Goal: Task Accomplishment & Management: Complete application form

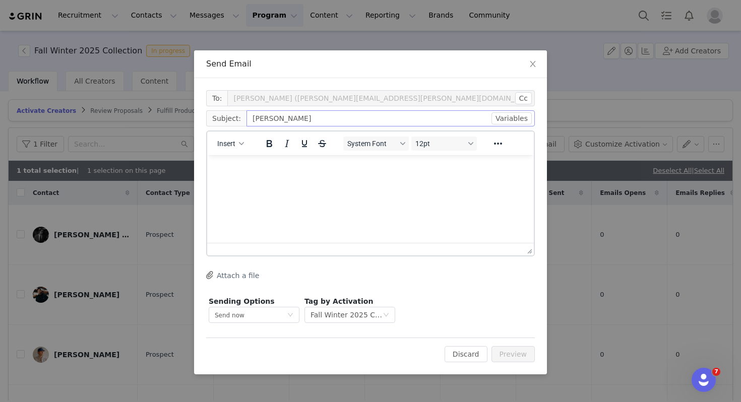
scroll to position [320, 0]
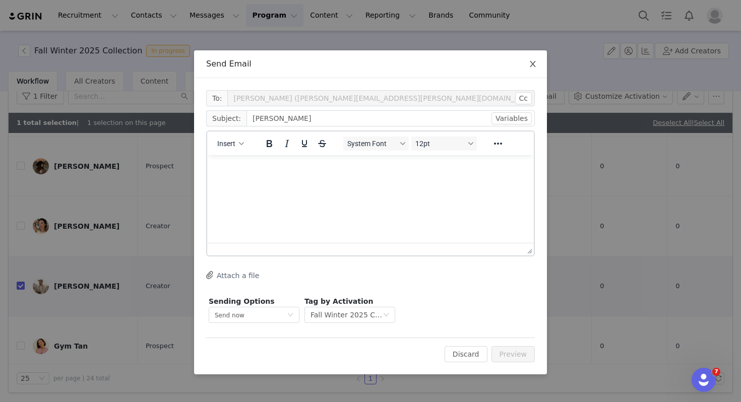
type input "Bartek"
click at [539, 65] on span "Close" at bounding box center [532, 64] width 28 height 28
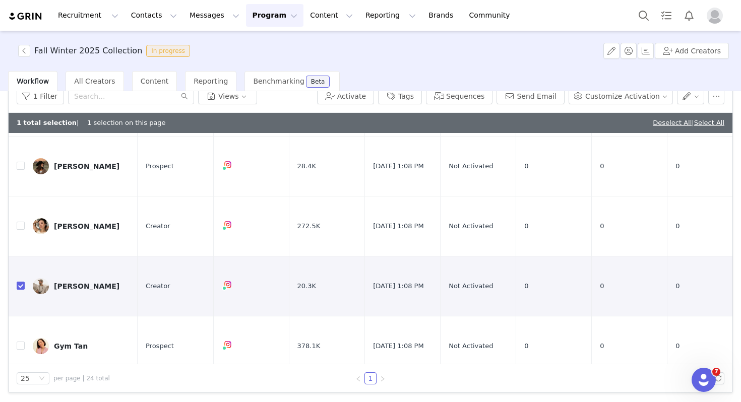
scroll to position [9, 0]
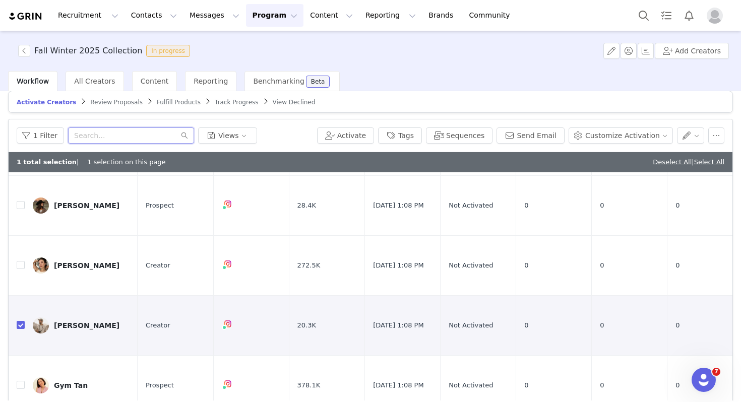
click at [158, 134] on input "text" at bounding box center [131, 135] width 126 height 16
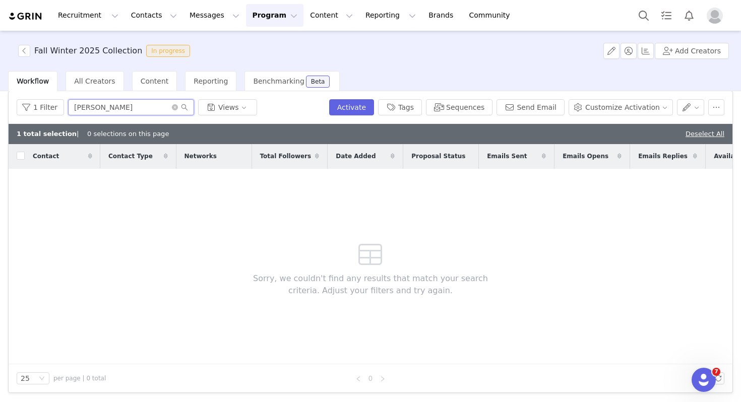
scroll to position [0, 0]
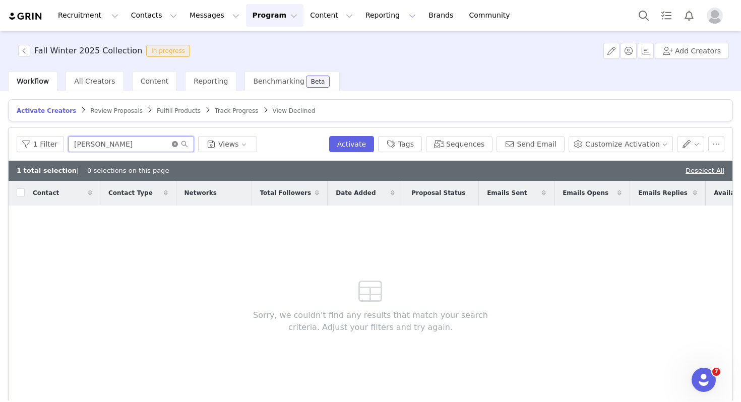
type input "baskin"
click at [172, 142] on icon "icon: close-circle" at bounding box center [175, 144] width 6 height 6
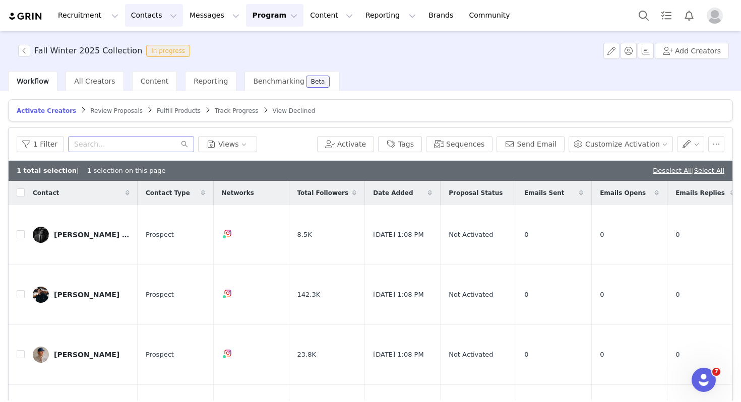
click at [125, 15] on button "Contacts Contacts" at bounding box center [154, 15] width 58 height 23
click at [134, 60] on p "Prospects" at bounding box center [143, 63] width 34 height 11
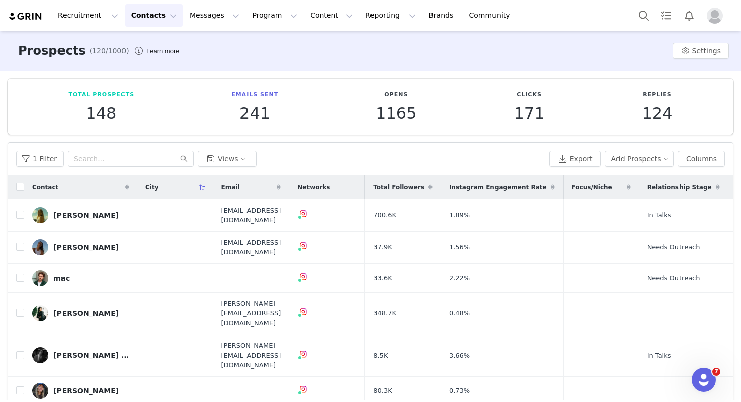
click at [123, 148] on div "1 Filter Views Export Add Prospects Columns" at bounding box center [370, 159] width 724 height 33
click at [123, 153] on input "text" at bounding box center [131, 159] width 126 height 16
type input "baskin"
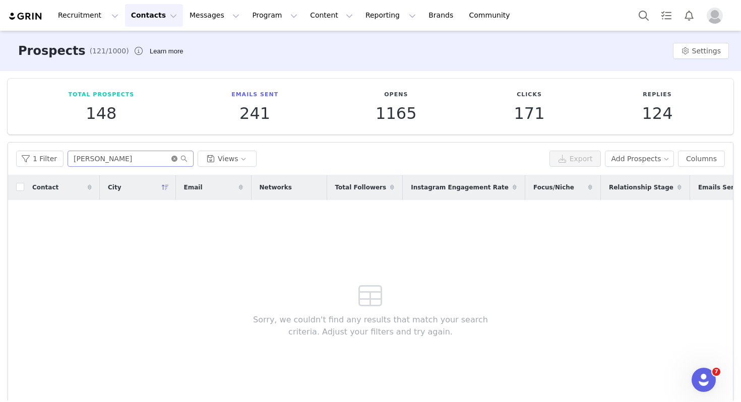
click at [171, 158] on icon "icon: close-circle" at bounding box center [174, 159] width 6 height 6
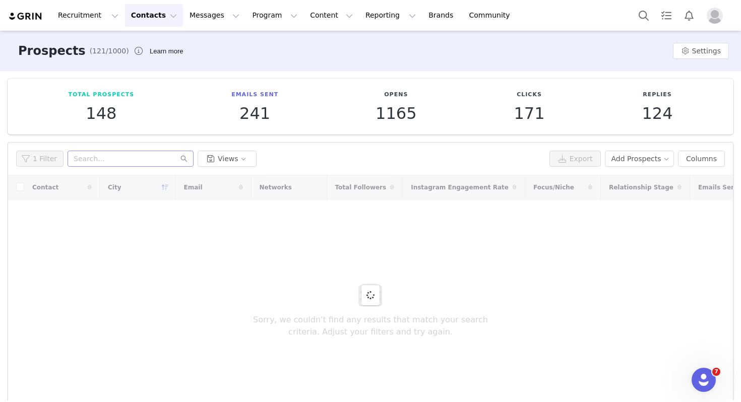
click at [144, 18] on button "Contacts Contacts" at bounding box center [154, 15] width 58 height 23
click at [143, 58] on p "Prospects" at bounding box center [143, 63] width 34 height 11
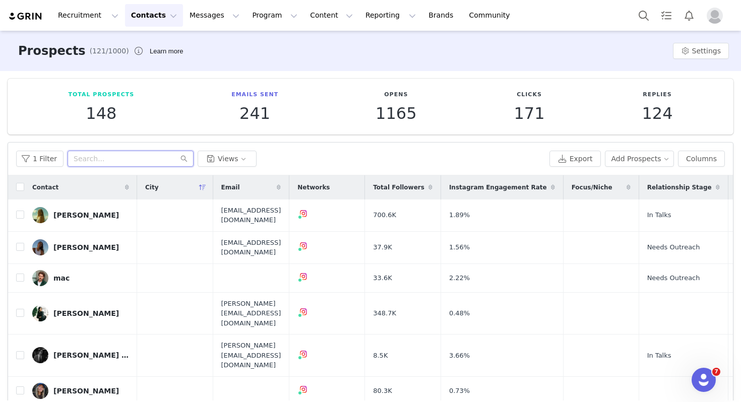
click at [165, 160] on input "text" at bounding box center [131, 159] width 126 height 16
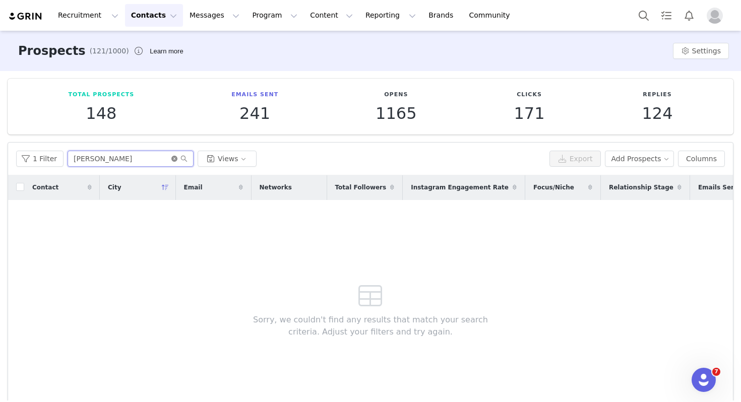
type input "baskin"
click at [171, 158] on icon "icon: close-circle" at bounding box center [174, 159] width 6 height 6
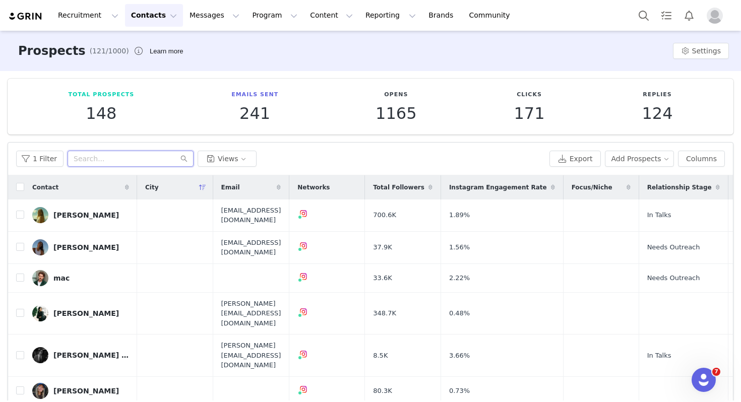
click at [138, 157] on input "text" at bounding box center [131, 159] width 126 height 16
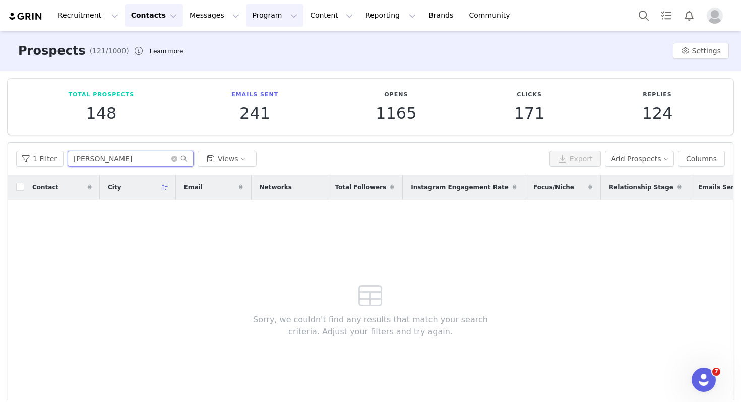
type input "baskin"
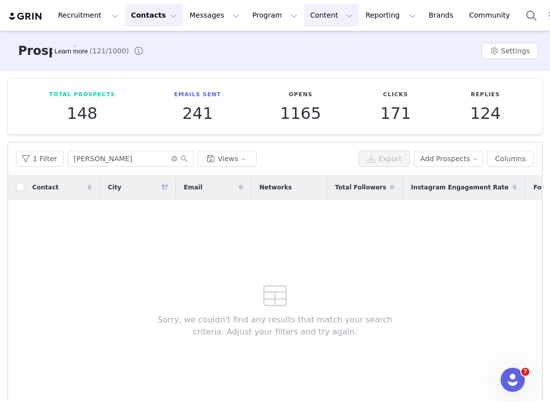
click at [322, 18] on button "Content Content" at bounding box center [331, 15] width 55 height 23
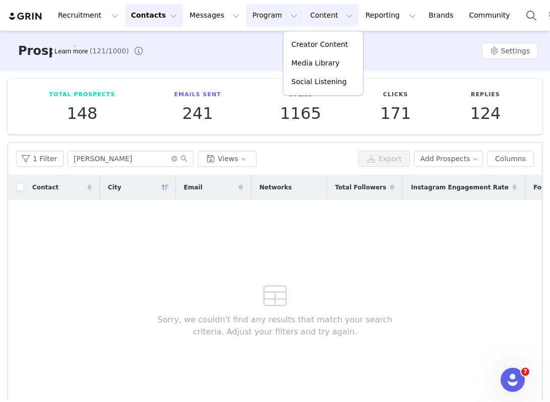
click at [259, 18] on button "Program Program" at bounding box center [274, 15] width 57 height 23
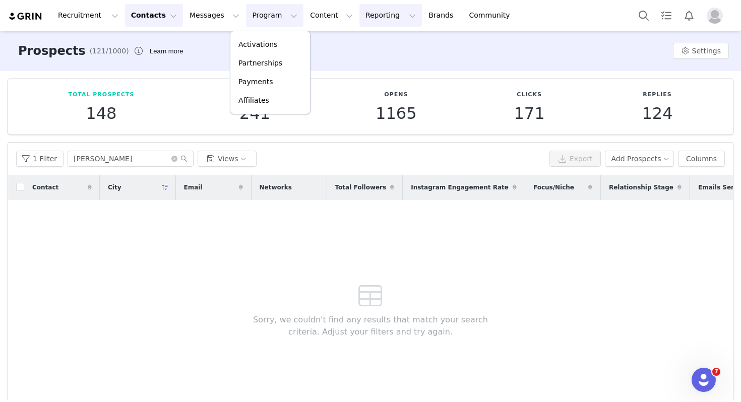
click at [360, 14] on button "Reporting Reporting" at bounding box center [390, 15] width 62 height 23
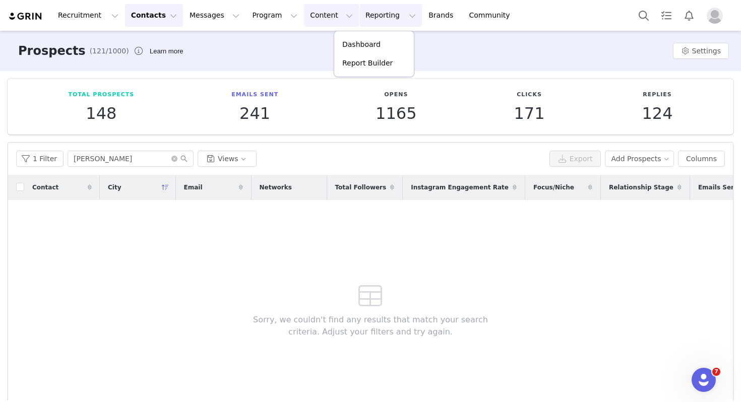
click at [315, 14] on button "Content Content" at bounding box center [331, 15] width 55 height 23
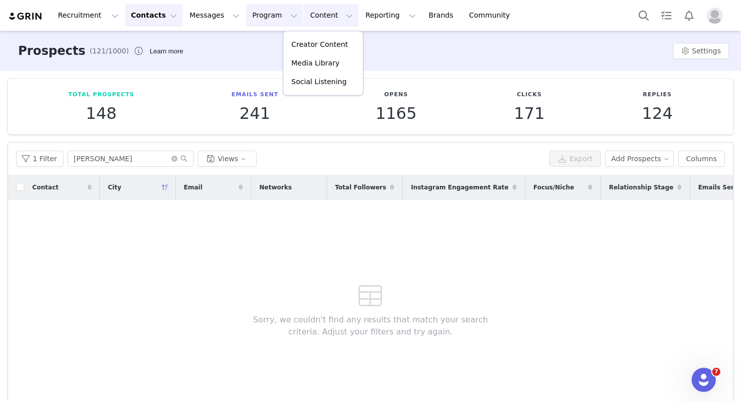
click at [255, 12] on button "Program Program" at bounding box center [274, 15] width 57 height 23
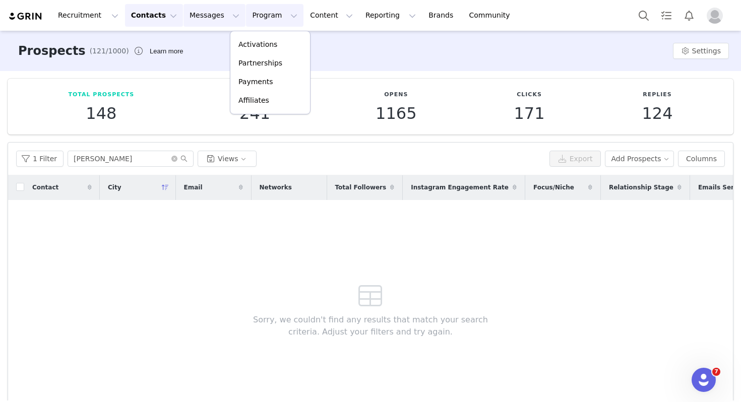
click at [201, 15] on button "Messages Messages" at bounding box center [214, 15] width 62 height 23
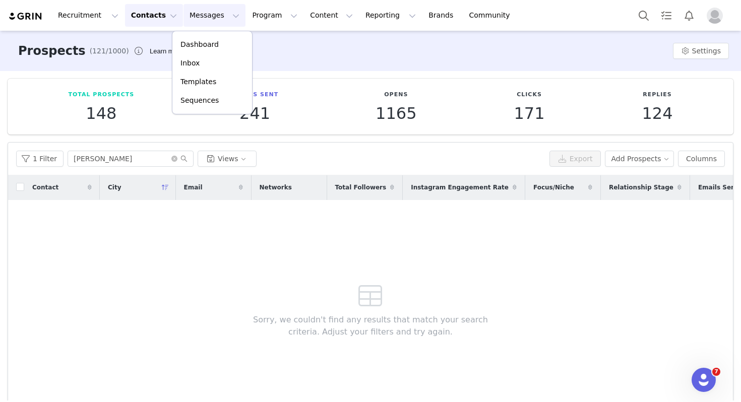
click at [125, 19] on button "Contacts Contacts" at bounding box center [154, 15] width 58 height 23
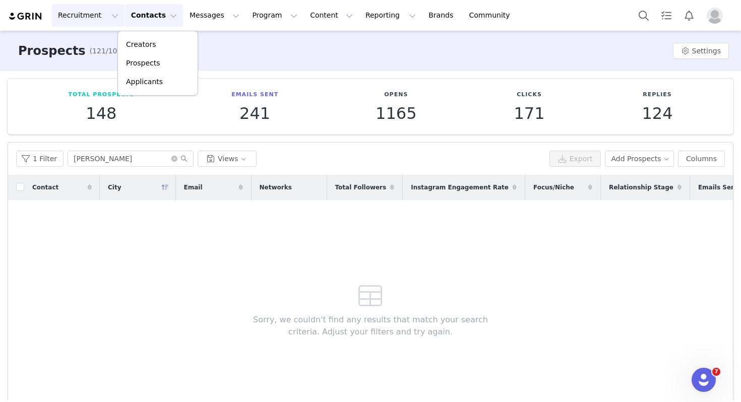
click at [81, 20] on button "Recruitment Recruitment" at bounding box center [88, 15] width 73 height 23
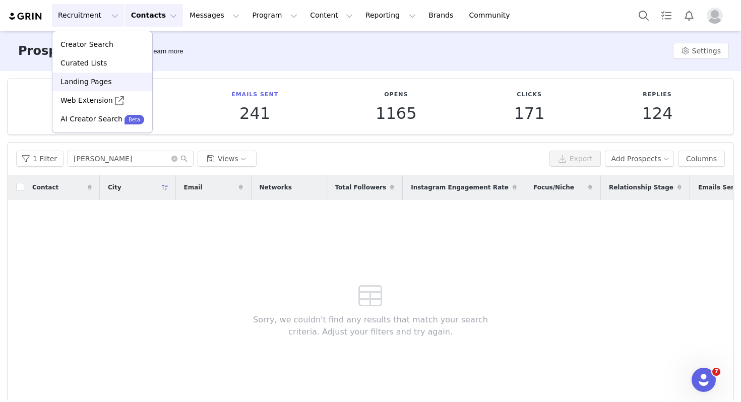
click at [86, 82] on p "Landing Pages" at bounding box center [85, 82] width 51 height 11
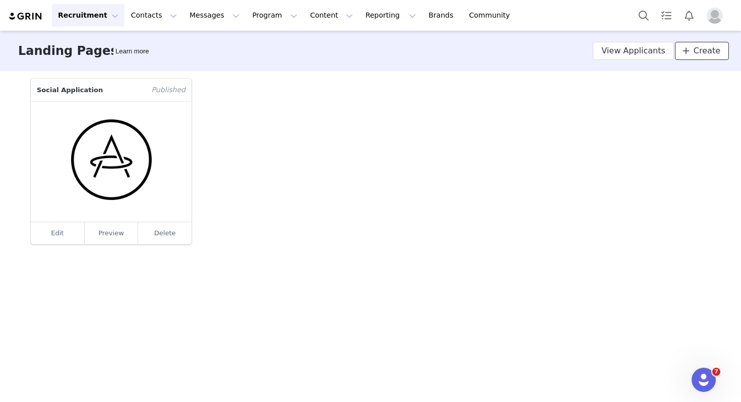
click at [692, 57] on link "Create" at bounding box center [702, 51] width 54 height 18
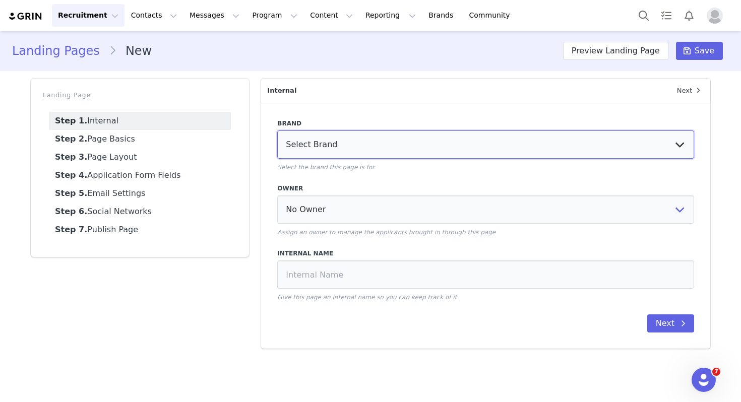
click at [338, 153] on select "Select Brand AETHER Apparel" at bounding box center [485, 144] width 417 height 28
select select "7b6e4a77-8f00-42a3-a6b5-af35f4ee12ac"
click at [277, 130] on select "Select Brand AETHER Apparel" at bounding box center [485, 144] width 417 height 28
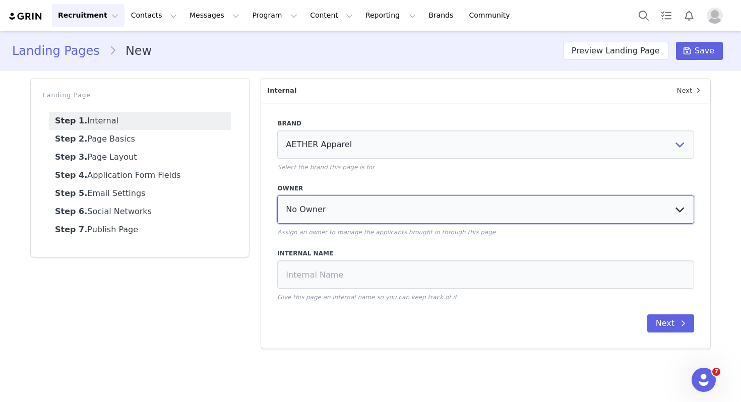
click at [325, 207] on select "No Owner Amanda Tien Mia Tralongo" at bounding box center [485, 209] width 417 height 28
select select "a9a1d97a-ddc6-4469-aee4-729d00f11d45"
click at [277, 195] on select "No Owner Amanda Tien Mia Tralongo" at bounding box center [485, 209] width 417 height 28
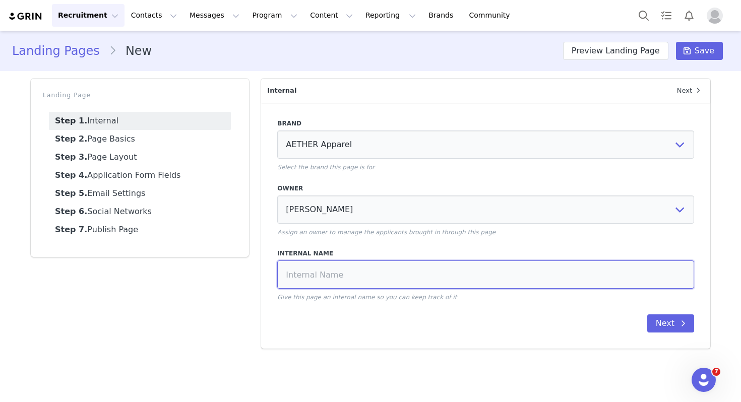
click at [334, 273] on input at bounding box center [485, 274] width 417 height 28
type input "New Influencers"
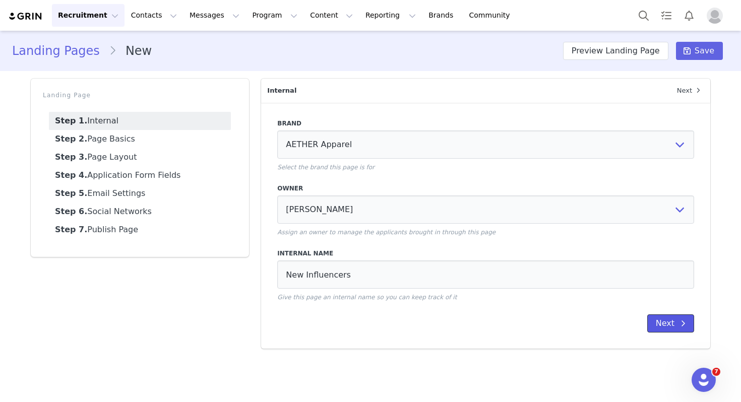
click at [668, 324] on button "Next" at bounding box center [670, 323] width 47 height 18
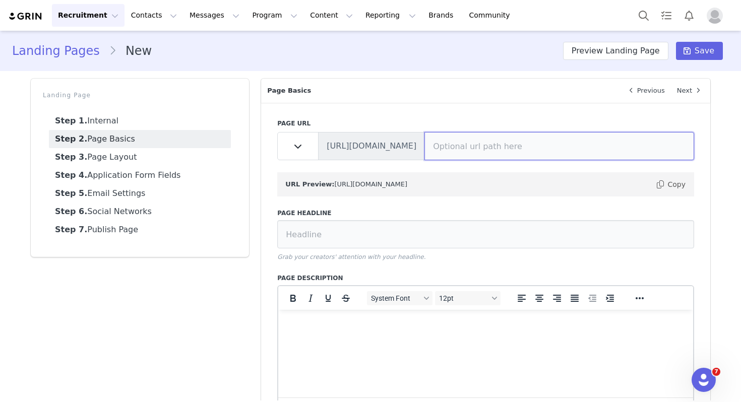
click at [481, 156] on input at bounding box center [559, 146] width 270 height 28
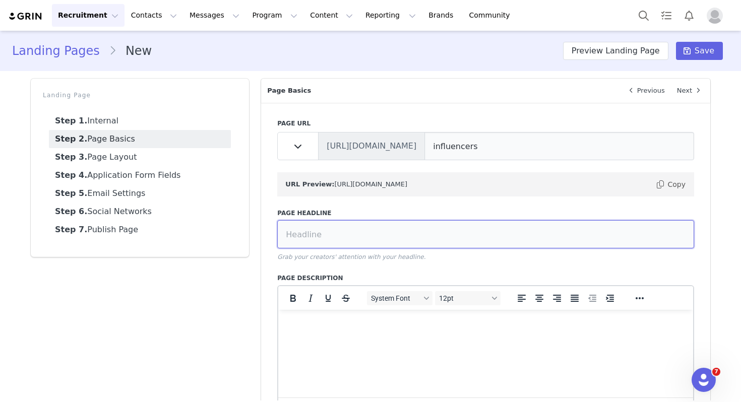
click at [381, 235] on input at bounding box center [485, 234] width 417 height 28
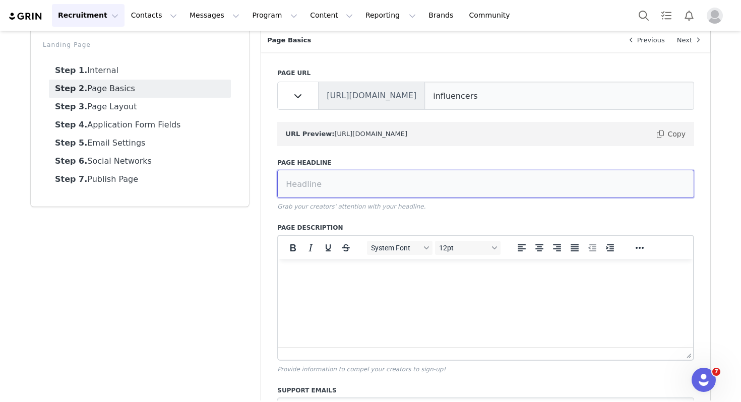
scroll to position [59, 0]
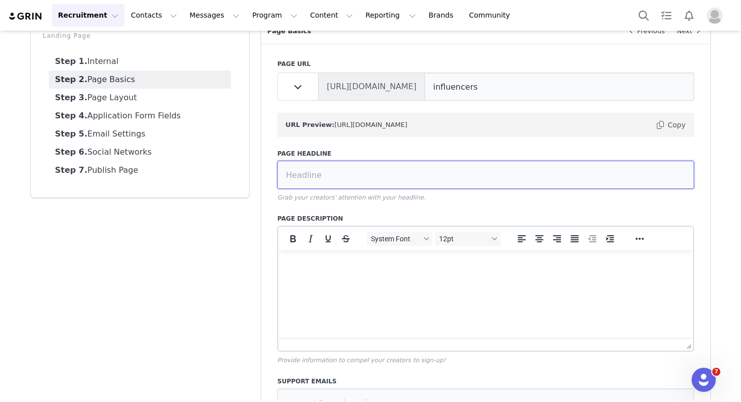
click at [380, 181] on input at bounding box center [485, 175] width 417 height 28
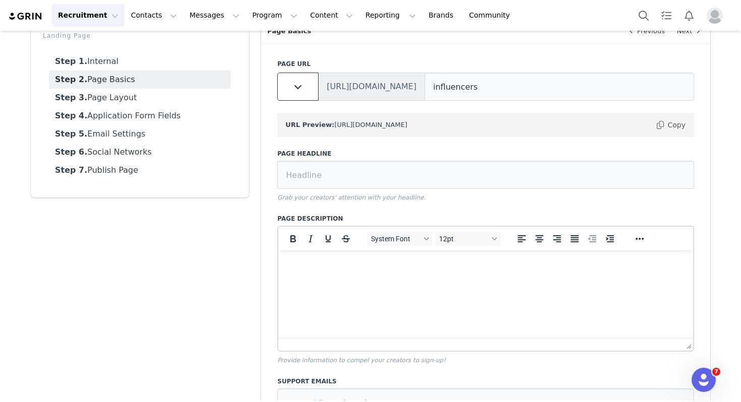
click at [282, 85] on button at bounding box center [297, 87] width 41 height 28
click at [289, 90] on button at bounding box center [297, 87] width 41 height 28
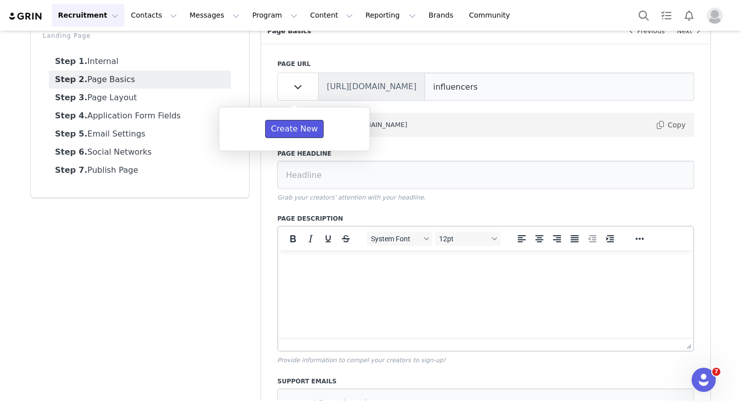
click at [314, 128] on button "Create New" at bounding box center [294, 129] width 58 height 18
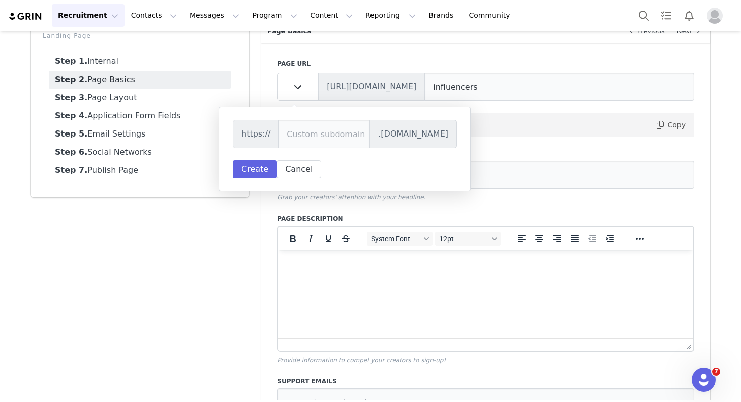
click at [453, 273] on html at bounding box center [485, 263] width 415 height 27
click at [489, 89] on input "influencers" at bounding box center [559, 87] width 270 height 28
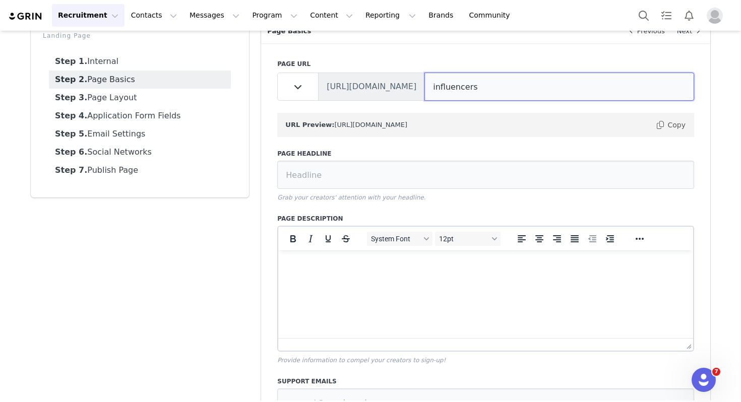
click at [489, 89] on input "influencers" at bounding box center [559, 87] width 270 height 28
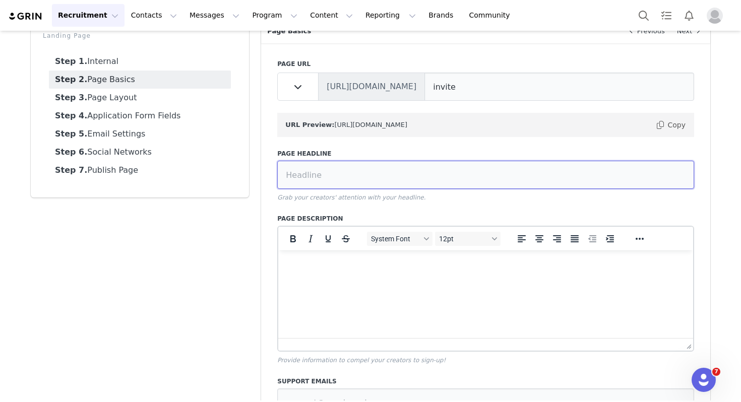
click at [413, 172] on input at bounding box center [485, 175] width 417 height 28
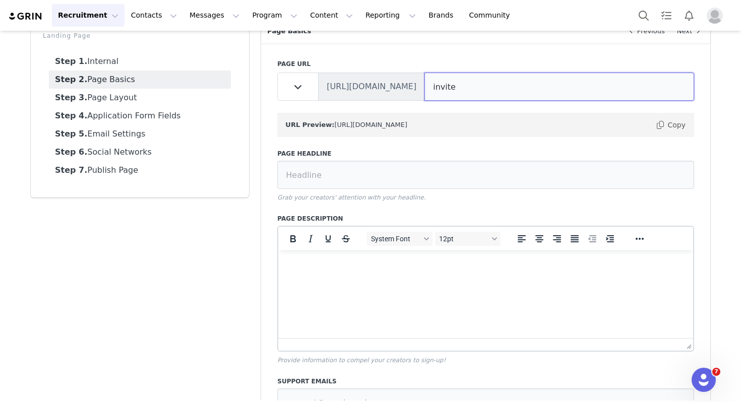
click at [501, 89] on input "invite" at bounding box center [559, 87] width 270 height 28
type input "invited"
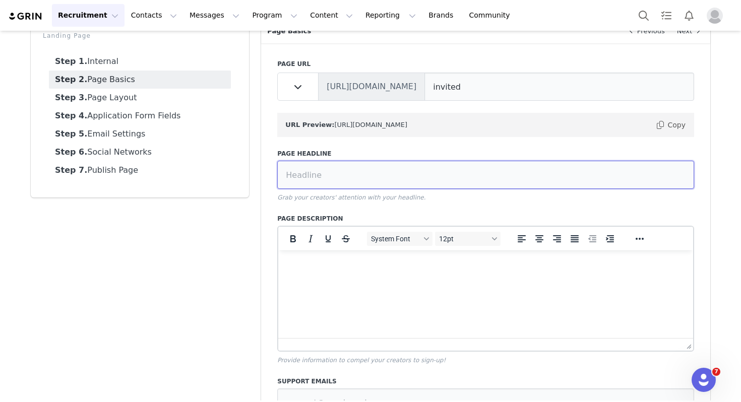
click at [522, 178] on input at bounding box center [485, 175] width 417 height 28
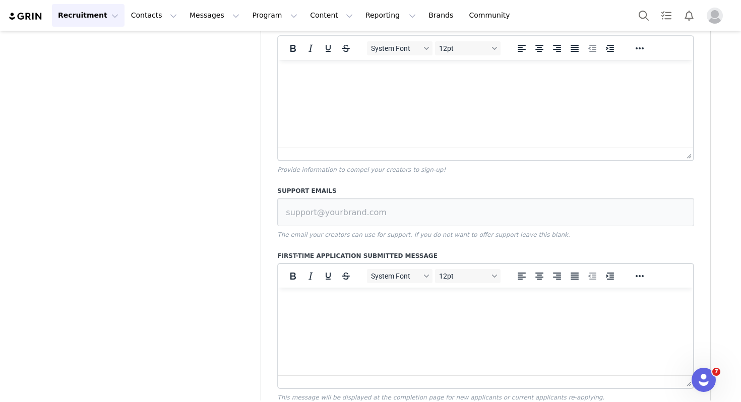
scroll to position [254, 0]
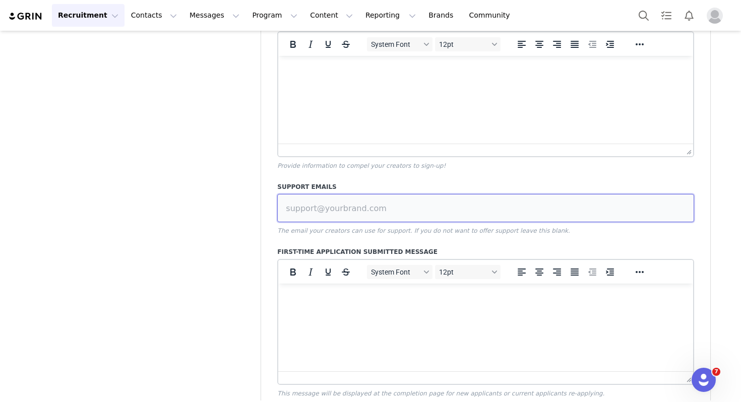
click at [338, 208] on input at bounding box center [485, 208] width 417 height 28
type input "s"
type input "creators@aetherapparel.com"
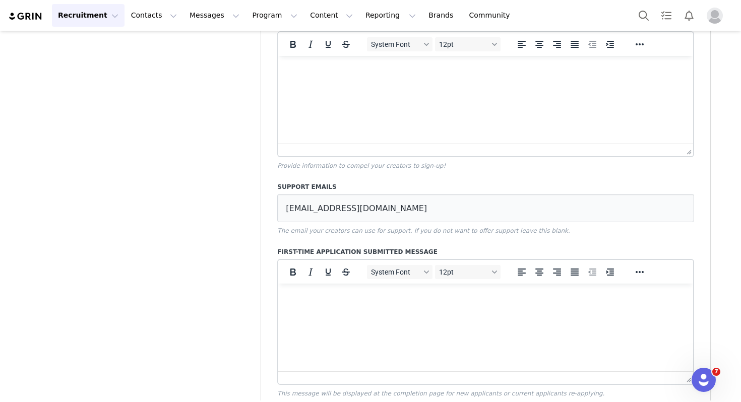
click at [378, 299] on p "Rich Text Area. Press ALT-0 for help." at bounding box center [485, 297] width 399 height 11
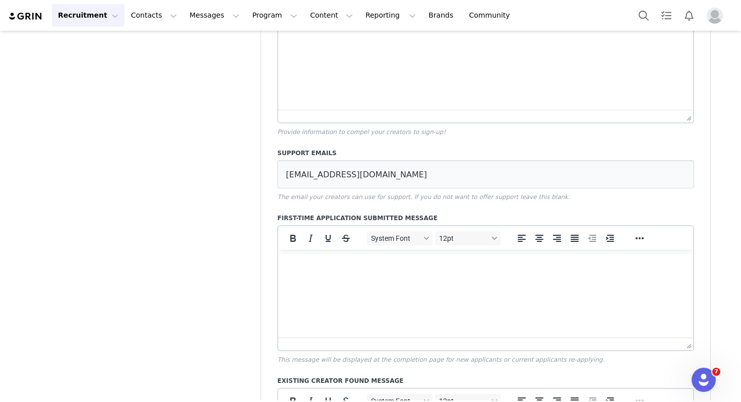
scroll to position [0, 0]
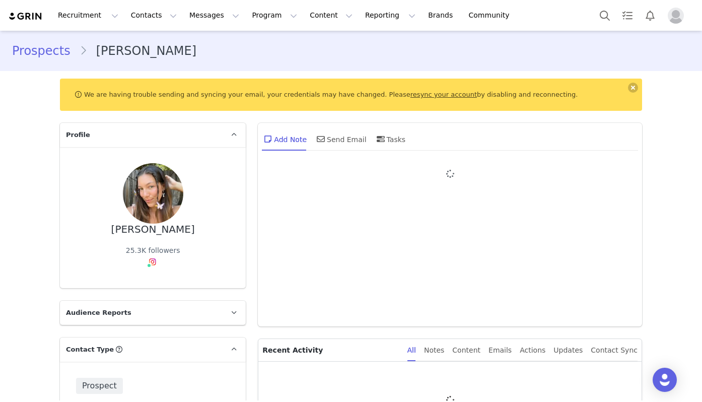
type input "+1 ([GEOGRAPHIC_DATA])"
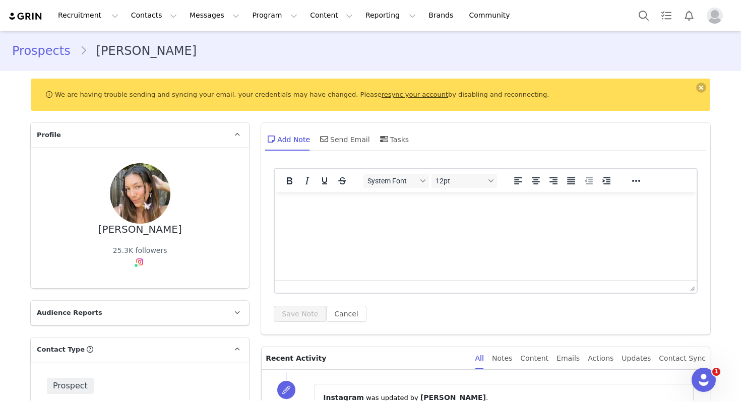
click at [404, 92] on link "resync your account" at bounding box center [414, 95] width 67 height 8
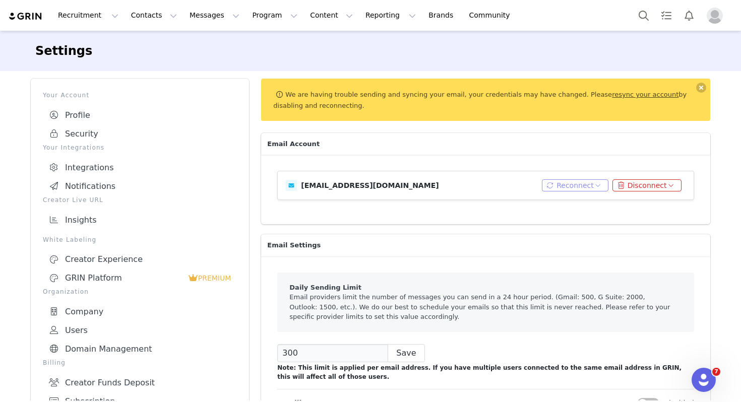
click at [549, 185] on button "Reconnect" at bounding box center [575, 185] width 67 height 12
click at [549, 201] on li "Connect Email" at bounding box center [574, 203] width 64 height 16
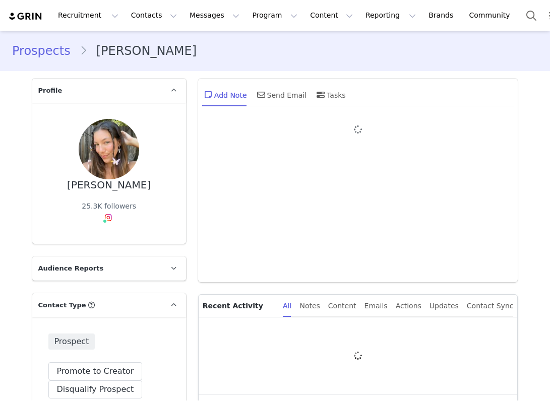
type input "+1 ([GEOGRAPHIC_DATA])"
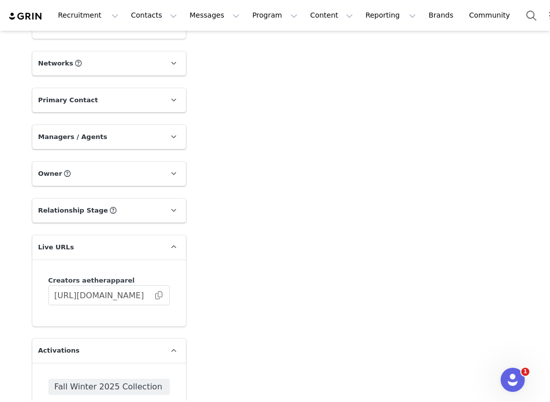
scroll to position [1214, 0]
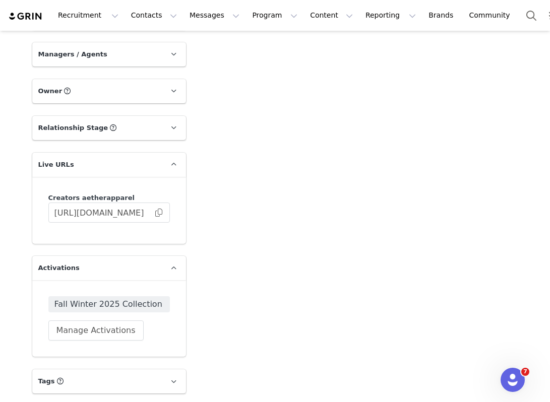
click at [116, 379] on p "Tags Keep track of your contacts by assigning them tags. You can then filter yo…" at bounding box center [96, 381] width 129 height 24
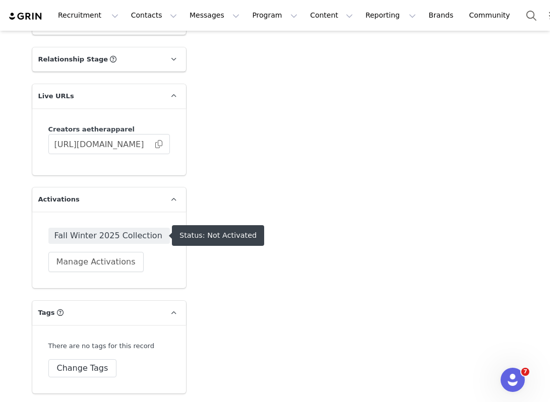
click at [109, 232] on span "Fall Winter 2025 Collection" at bounding box center [108, 236] width 109 height 12
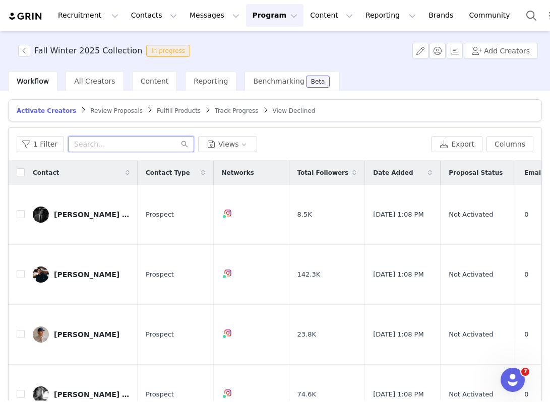
click at [99, 137] on input "text" at bounding box center [131, 144] width 126 height 16
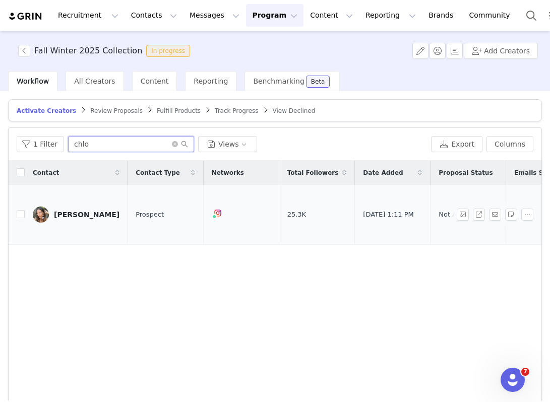
type input "chlo"
click at [91, 219] on td "[PERSON_NAME]" at bounding box center [76, 215] width 103 height 60
click at [92, 211] on div "[PERSON_NAME]" at bounding box center [86, 215] width 65 height 8
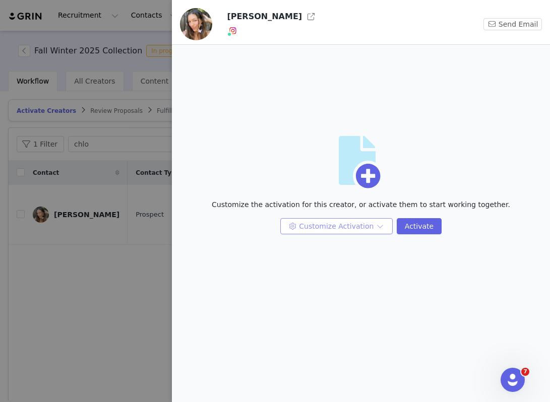
click at [357, 227] on button "Customize Activation" at bounding box center [336, 226] width 112 height 16
click at [340, 281] on li "Edit Payment Settings" at bounding box center [337, 279] width 106 height 16
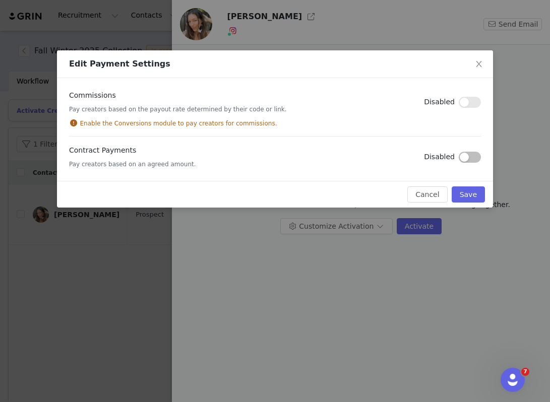
click at [473, 159] on button "button" at bounding box center [469, 157] width 22 height 11
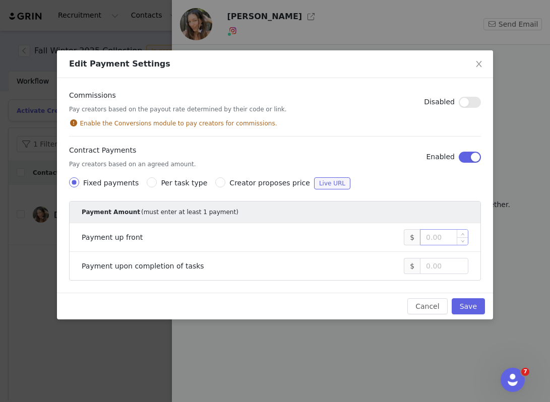
click at [421, 240] on input at bounding box center [443, 237] width 47 height 15
click at [425, 255] on li "Payment upon completion of tasks $" at bounding box center [275, 266] width 411 height 28
click at [425, 265] on input at bounding box center [443, 265] width 47 height 15
type input "2,000"
click at [461, 303] on button "Save" at bounding box center [467, 306] width 33 height 16
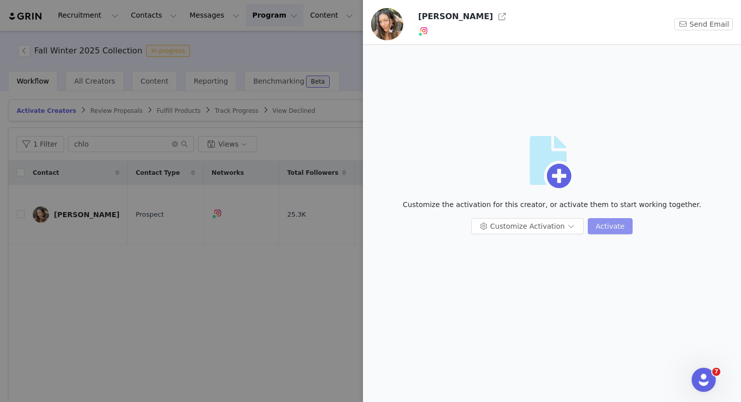
click at [549, 224] on button "Activate" at bounding box center [609, 226] width 45 height 16
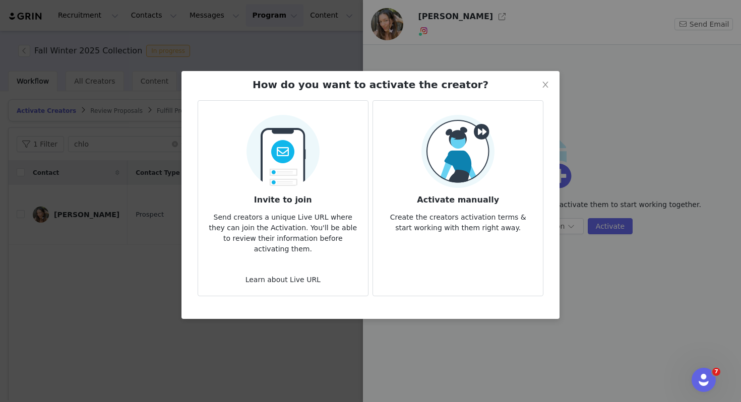
click at [337, 230] on p "Send creators a unique Live URL where they can join the Activation. You'll be a…" at bounding box center [283, 230] width 154 height 48
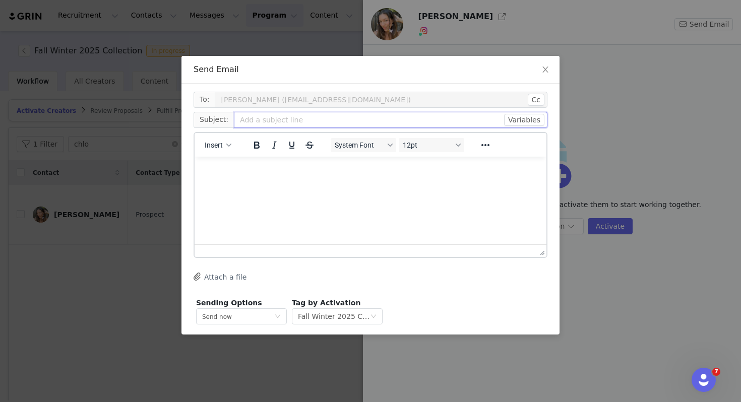
click at [286, 123] on input "text" at bounding box center [390, 120] width 313 height 16
click at [328, 122] on input "text" at bounding box center [390, 120] width 313 height 16
click at [224, 143] on button "Insert" at bounding box center [218, 145] width 35 height 14
click at [256, 119] on input "text" at bounding box center [390, 120] width 313 height 16
type input "[PERSON_NAME]"
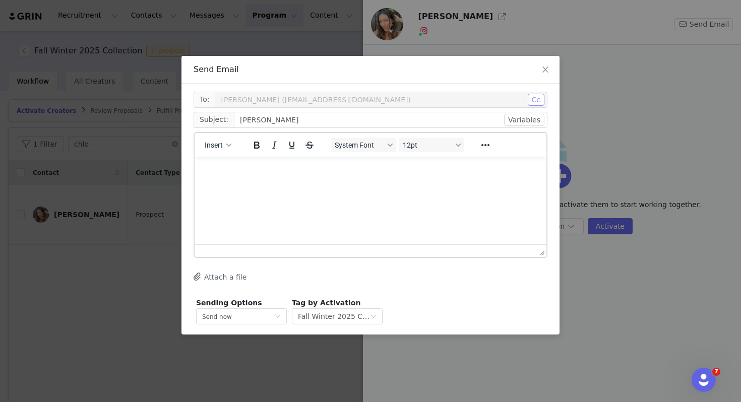
click at [537, 96] on button "Cc" at bounding box center [535, 100] width 17 height 12
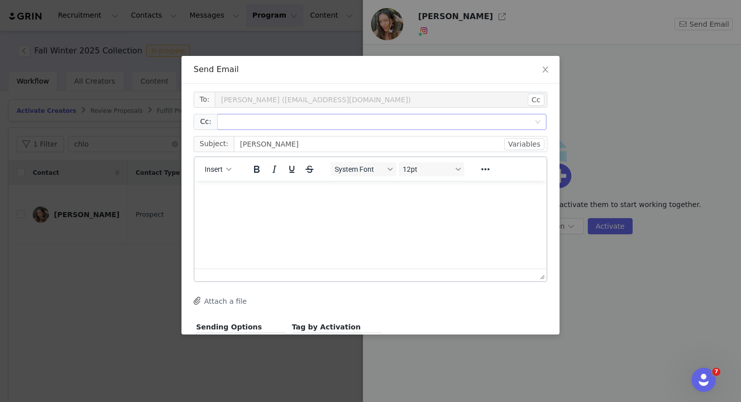
click at [389, 129] on div at bounding box center [378, 121] width 316 height 15
paste input "[PERSON_NAME][EMAIL_ADDRESS][DOMAIN_NAME]"
type input "[PERSON_NAME][EMAIL_ADDRESS][DOMAIN_NAME]"
click at [381, 142] on input "[PERSON_NAME]" at bounding box center [390, 144] width 313 height 16
type input "[PERSON_NAME] x AETHER"
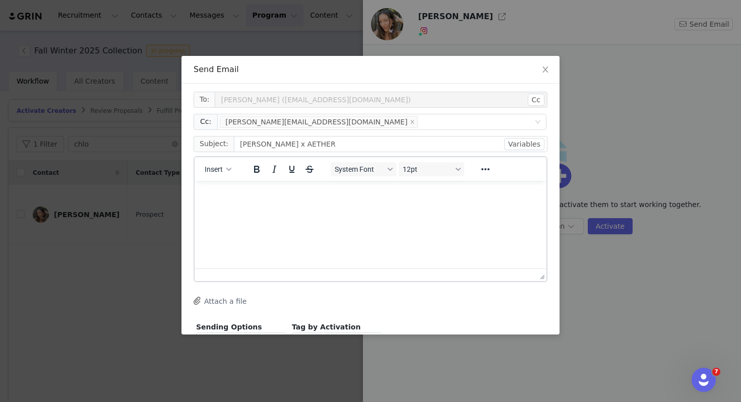
click at [365, 208] on html at bounding box center [370, 193] width 352 height 27
